Goal: Information Seeking & Learning: Learn about a topic

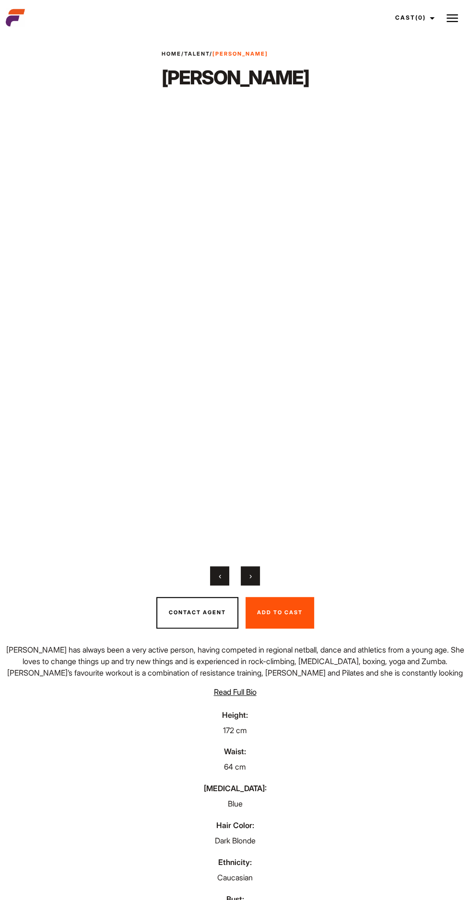
click at [452, 18] on img at bounding box center [452, 18] width 12 height 12
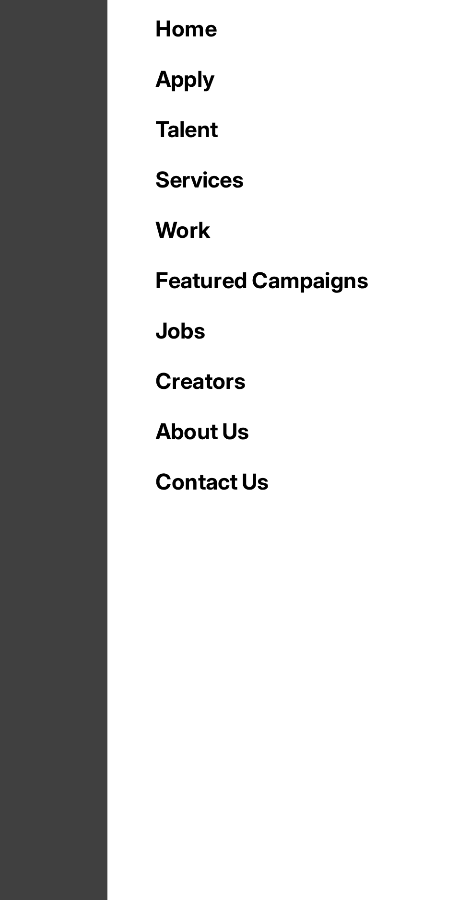
click at [99, 84] on link "Apply" at bounding box center [258, 76] width 392 height 22
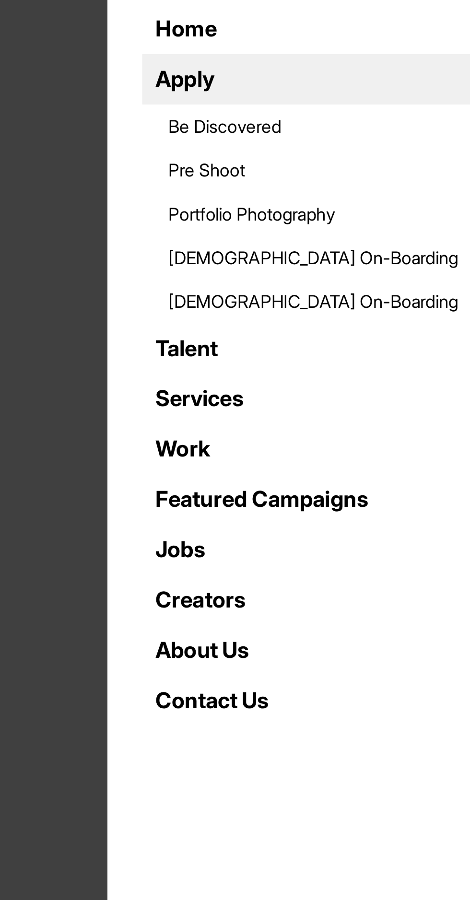
click at [111, 191] on link "Talent" at bounding box center [258, 194] width 392 height 22
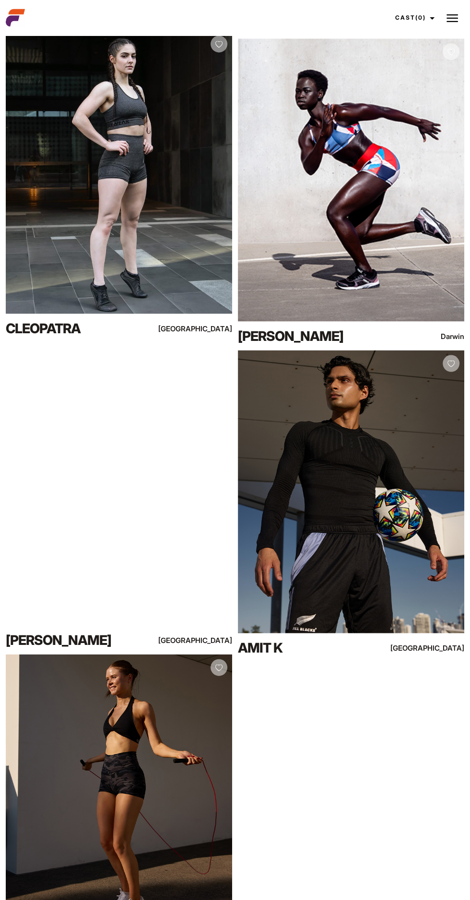
scroll to position [13285, 0]
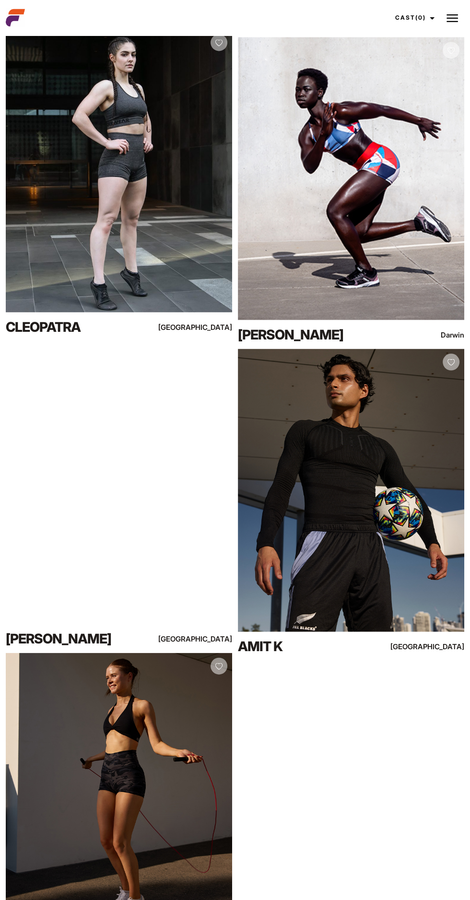
click at [422, 544] on div "View Profile" at bounding box center [351, 489] width 226 height 283
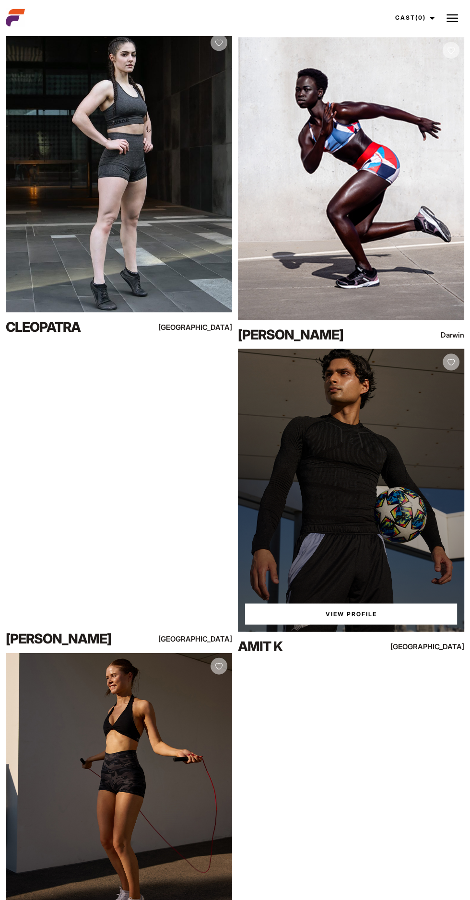
click at [375, 603] on link "View Profile" at bounding box center [351, 613] width 212 height 21
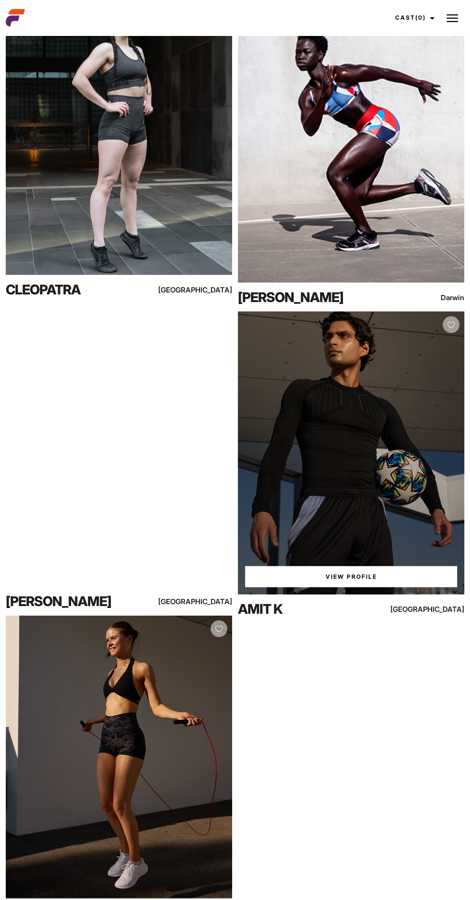
scroll to position [13348, 0]
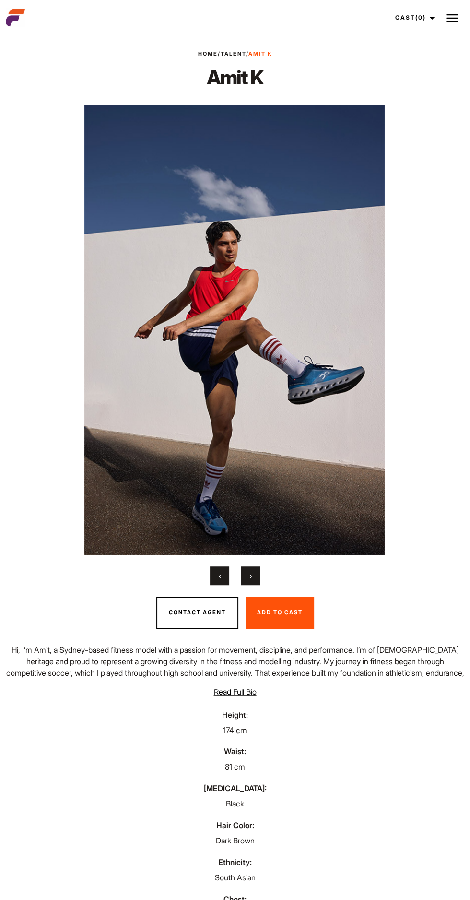
scroll to position [5, 0]
